Goal: Check status: Check status

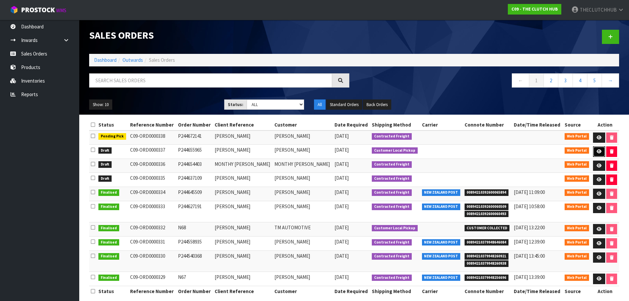
click at [599, 150] on icon at bounding box center [598, 151] width 5 height 4
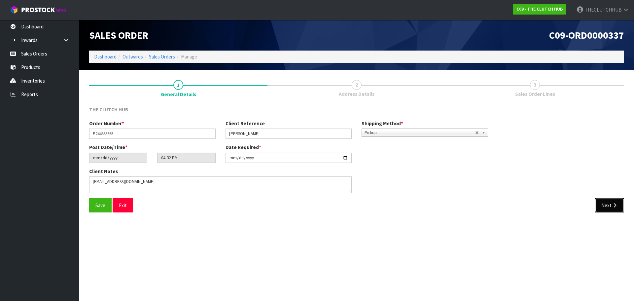
click at [614, 204] on icon "button" at bounding box center [614, 205] width 6 height 5
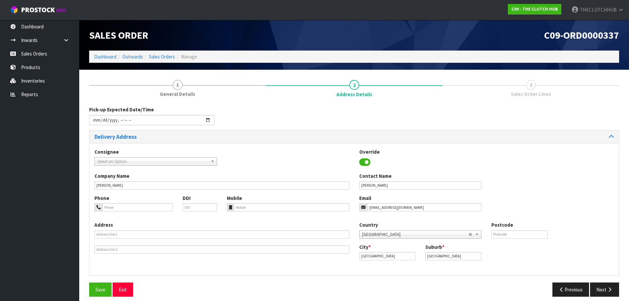
scroll to position [6, 0]
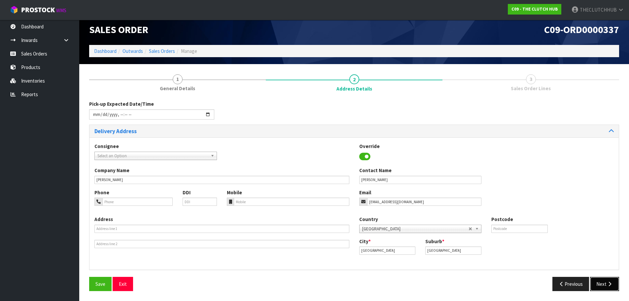
click at [606, 282] on icon "button" at bounding box center [609, 283] width 6 height 5
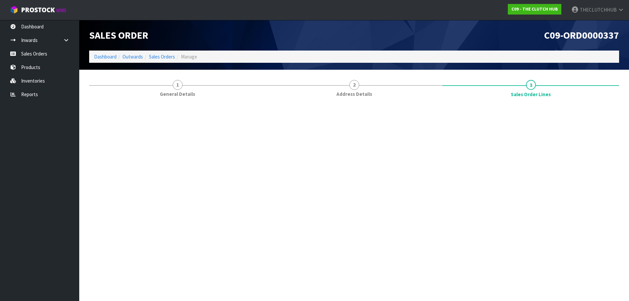
scroll to position [0, 0]
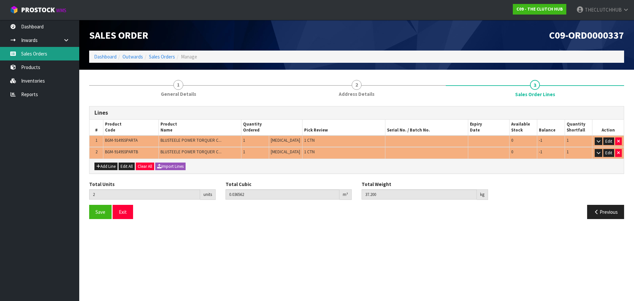
click at [40, 54] on link "Sales Orders" at bounding box center [39, 54] width 79 height 14
